Goal: Task Accomplishment & Management: Manage account settings

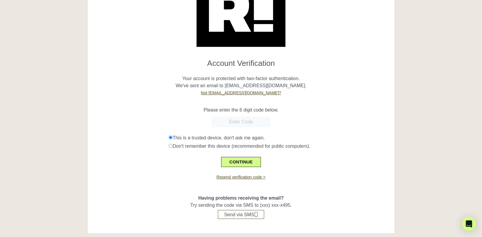
scroll to position [48, 0]
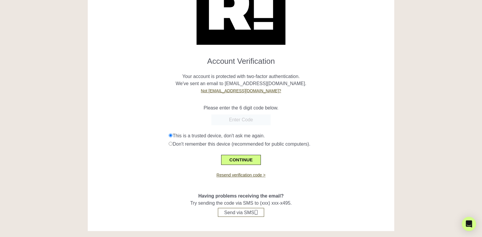
paste input "077176"
type input "077176"
click at [242, 160] on button "CONTINUE" at bounding box center [241, 160] width 40 height 10
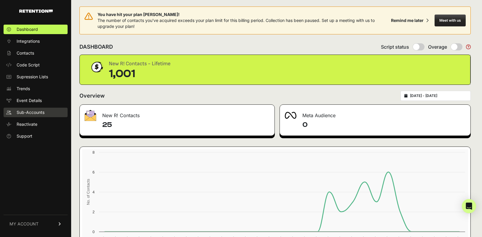
click at [39, 111] on span "Sub-Accounts" at bounding box center [31, 112] width 28 height 6
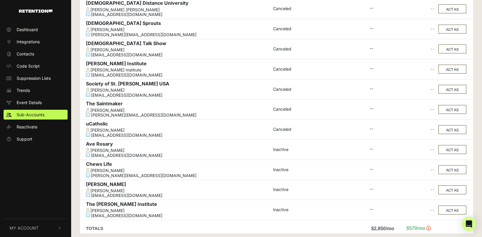
scroll to position [312, 0]
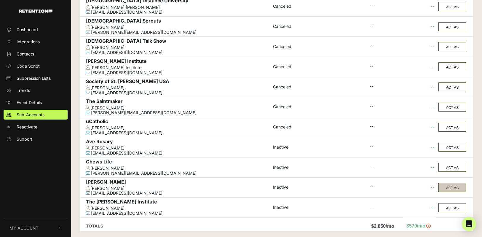
click at [446, 188] on button "ACT AS" at bounding box center [452, 187] width 28 height 9
